Goal: Find specific page/section: Find specific page/section

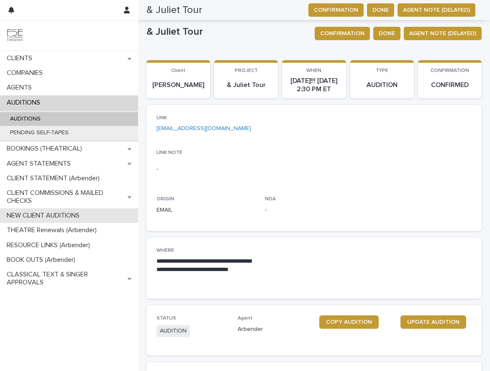
scroll to position [635, 0]
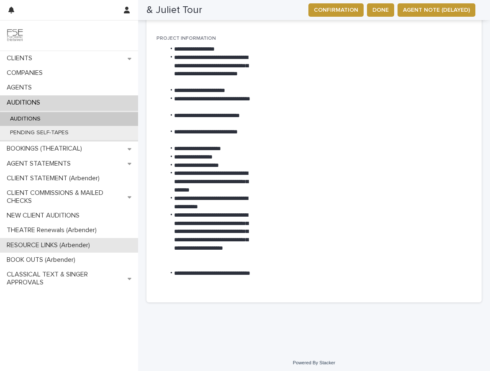
click at [44, 244] on p "RESOURCE LINKS (Arbender)" at bounding box center [49, 245] width 93 height 8
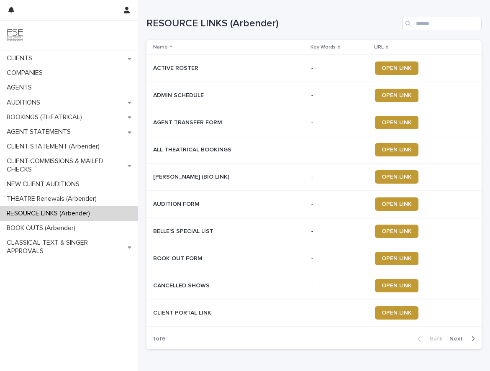
click at [449, 338] on span "Next" at bounding box center [458, 339] width 18 height 6
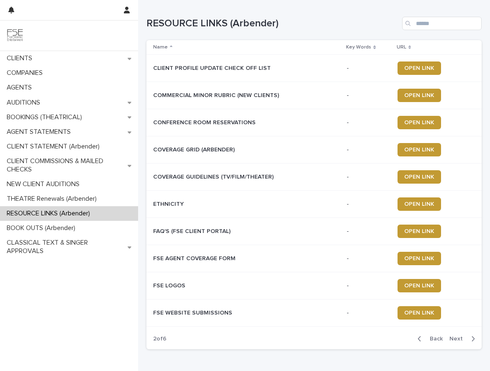
click at [450, 337] on span "Next" at bounding box center [458, 339] width 18 height 6
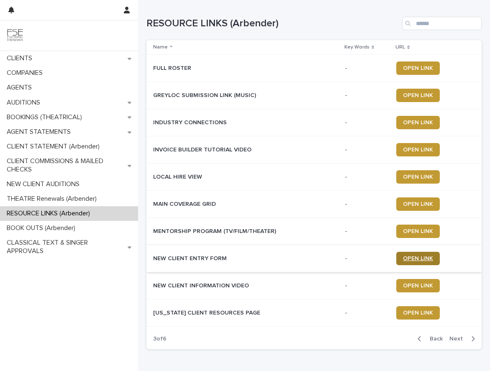
click at [406, 257] on span "OPEN LINK" at bounding box center [418, 258] width 30 height 6
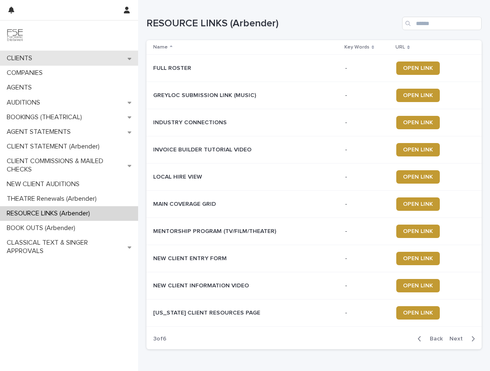
click at [24, 61] on p "CLIENTS" at bounding box center [21, 58] width 36 height 8
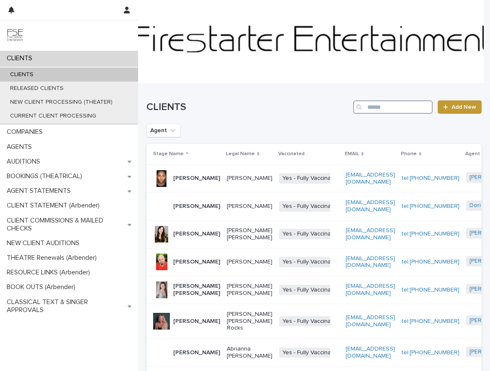
click at [373, 109] on input "Search" at bounding box center [392, 106] width 79 height 13
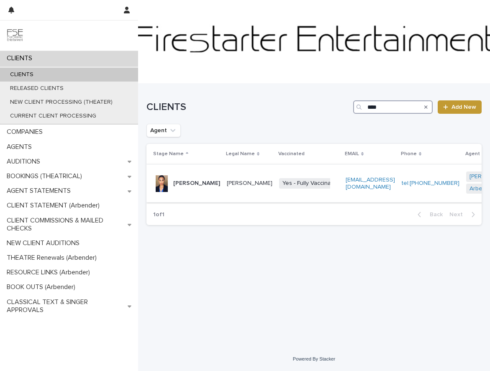
type input "****"
click at [227, 187] on p "[PERSON_NAME]" at bounding box center [250, 183] width 46 height 7
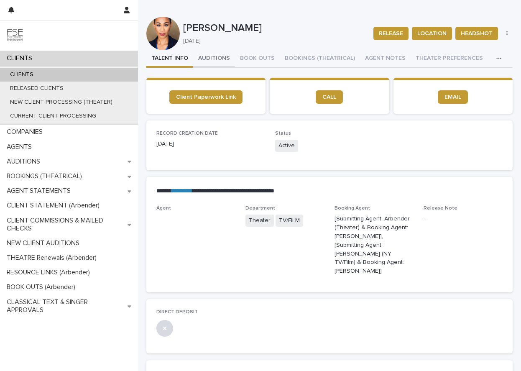
click at [215, 59] on button "AUDITIONS" at bounding box center [214, 59] width 42 height 18
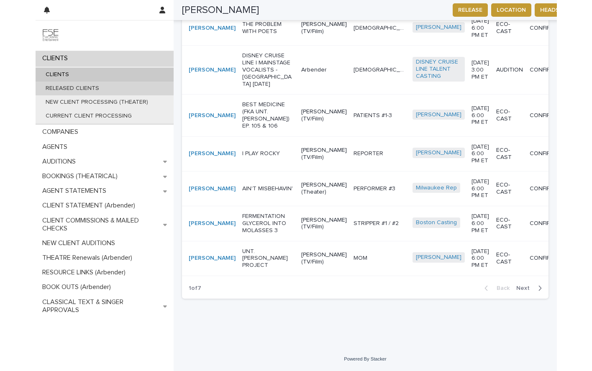
scroll to position [516, 0]
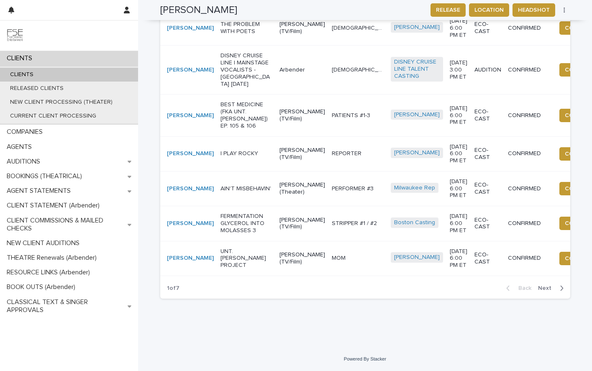
click at [489, 288] on span "Next" at bounding box center [547, 288] width 18 height 6
